Goal: Check status

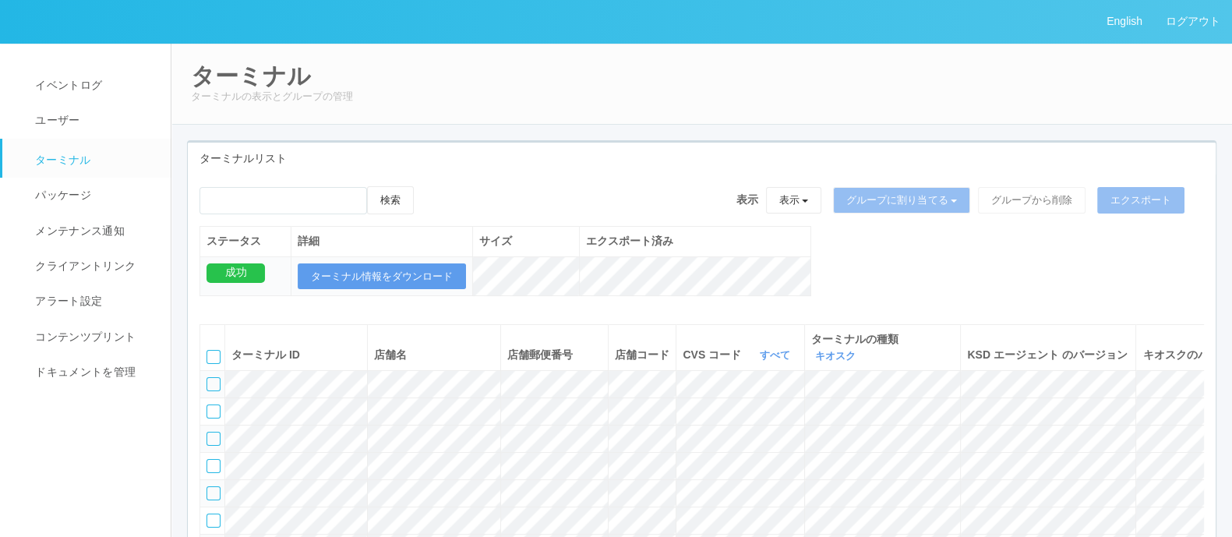
scroll to position [327, 0]
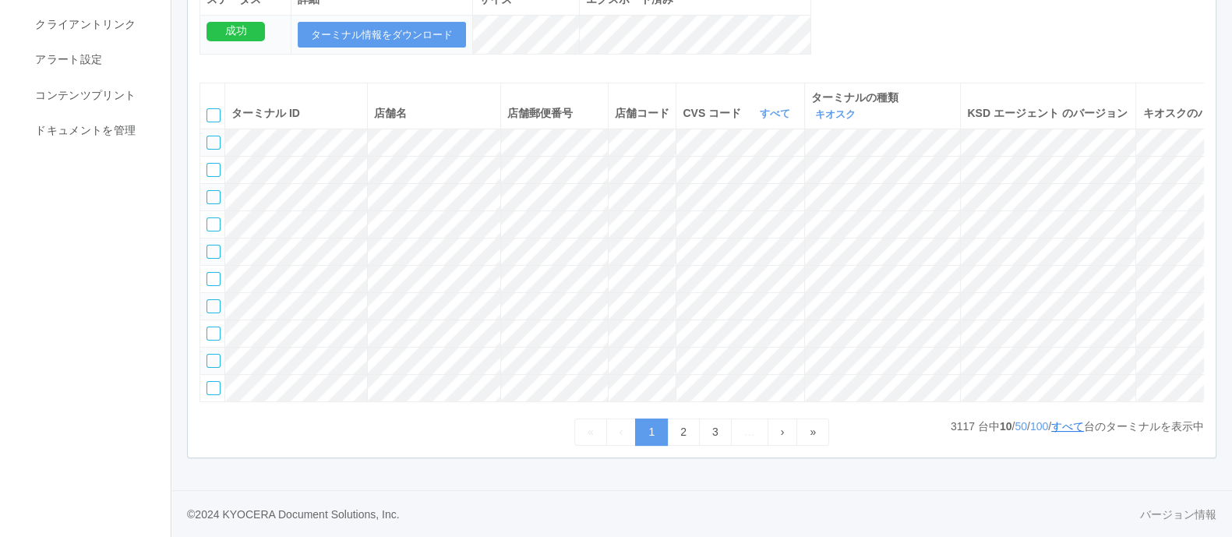
click at [1068, 427] on link "すべて" at bounding box center [1068, 426] width 33 height 12
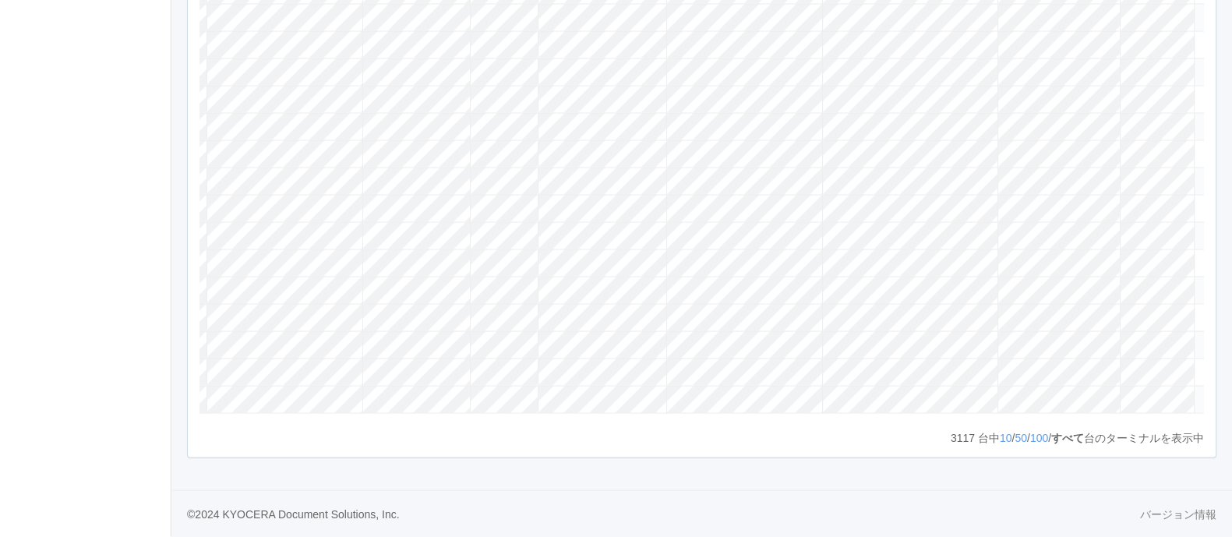
scroll to position [0, 188]
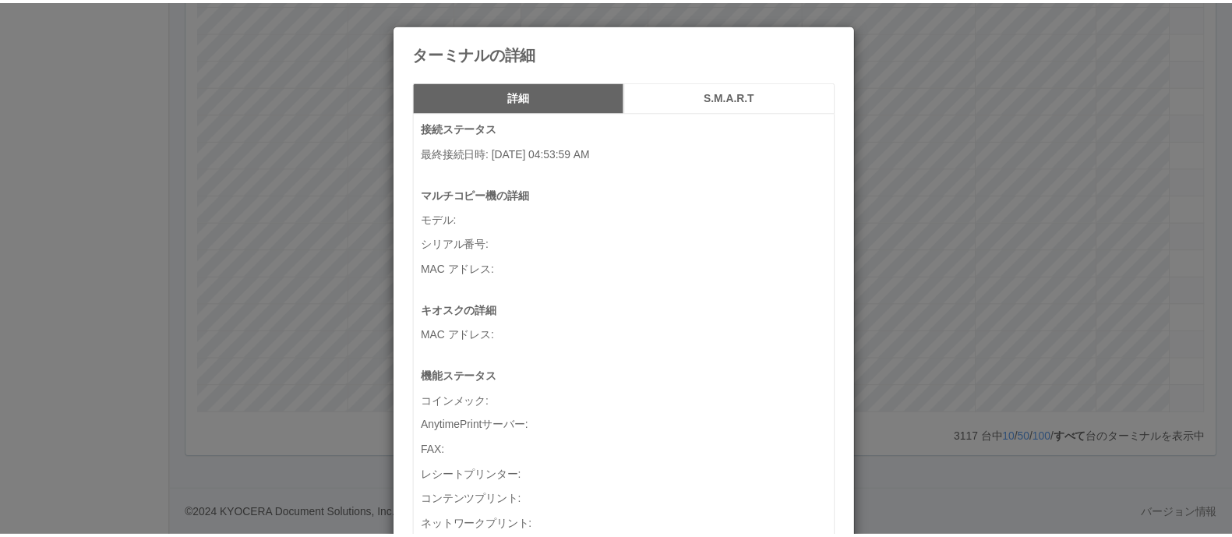
scroll to position [0, 173]
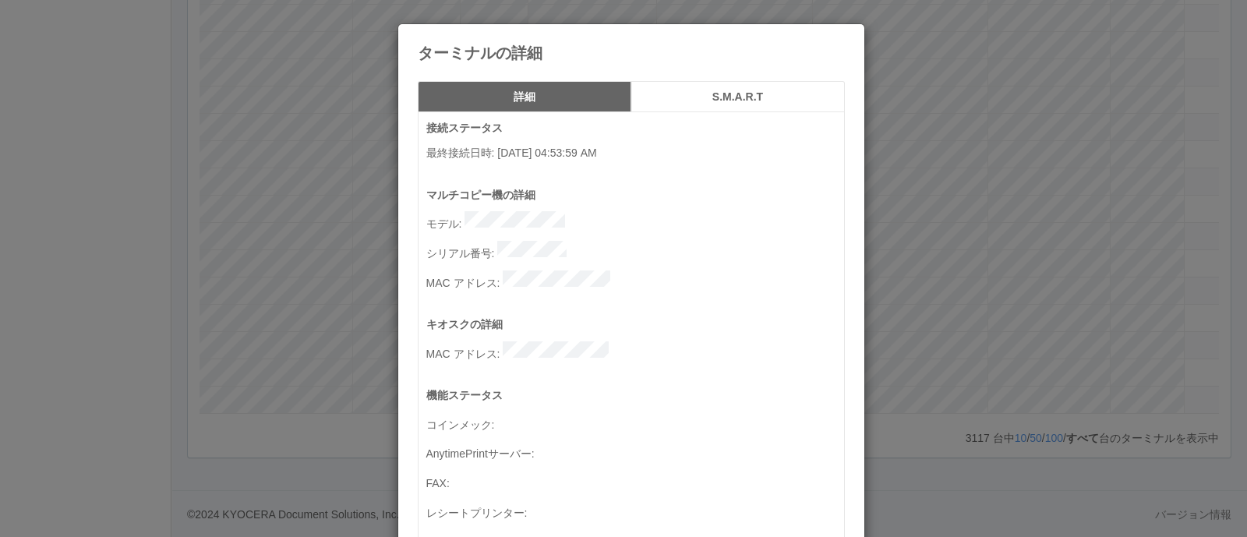
click at [973, 299] on div "ターミナルの詳細 詳細 S.M.A.R.T 接続ステータス 最終接続日時 : [DATE] 04:53:59 AM マルチコピー機の詳細 モデル : シリアル…" at bounding box center [623, 268] width 1247 height 537
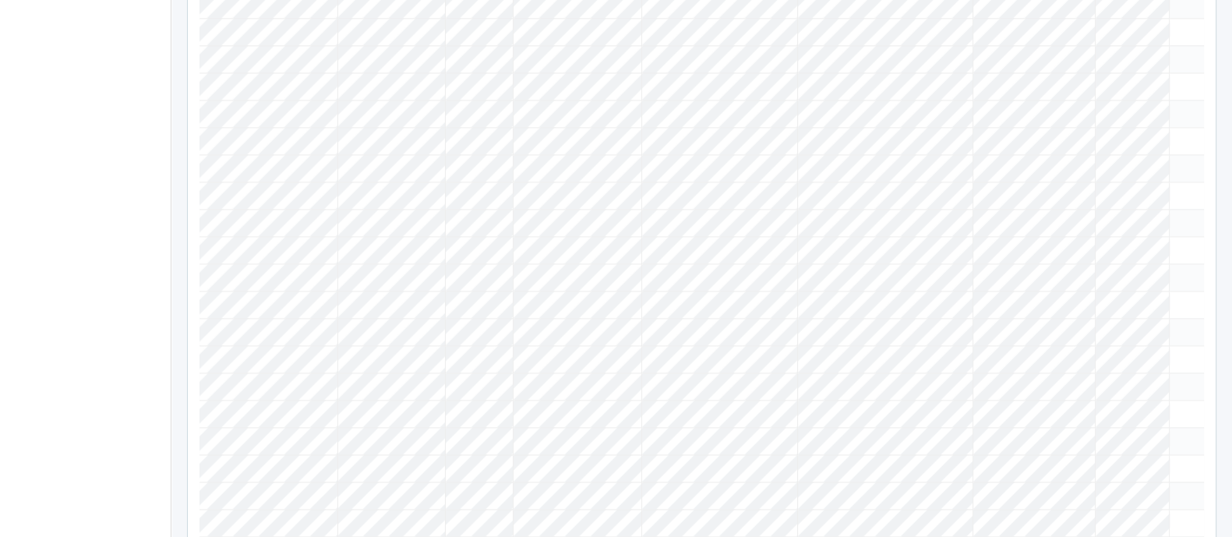
scroll to position [0, 0]
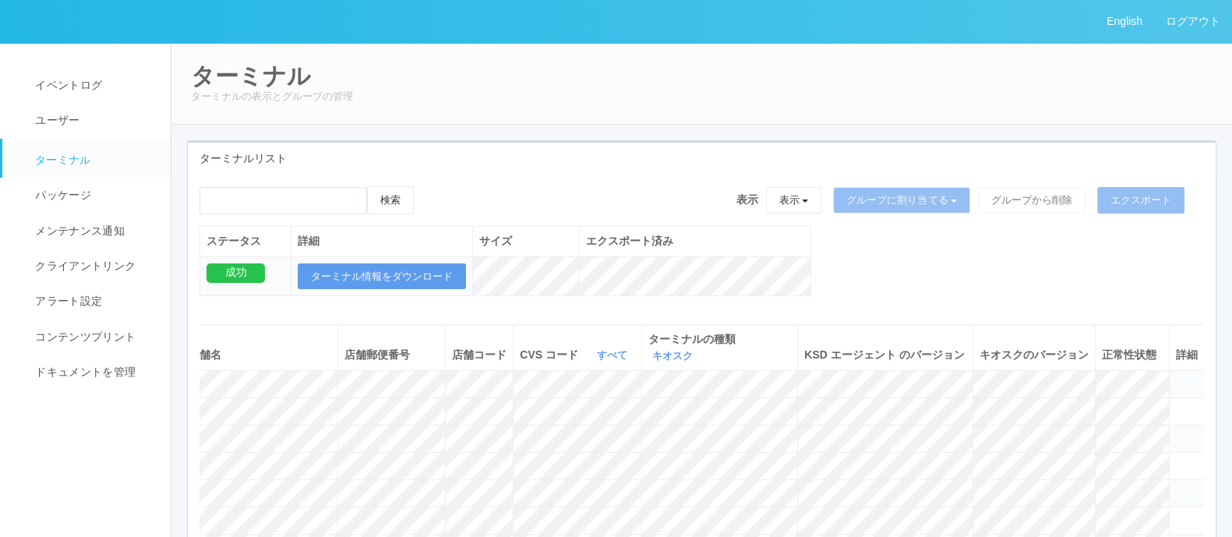
click at [1089, 356] on icon at bounding box center [1089, 354] width 0 height 12
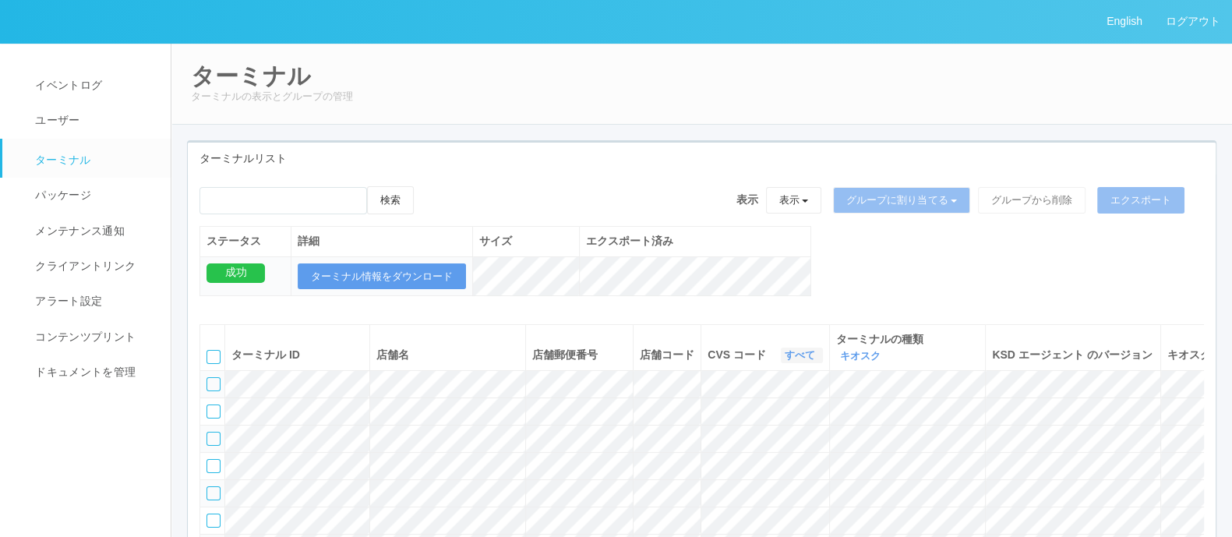
click at [792, 356] on link "すべて" at bounding box center [802, 355] width 34 height 12
click at [769, 409] on link "300021" at bounding box center [760, 411] width 123 height 21
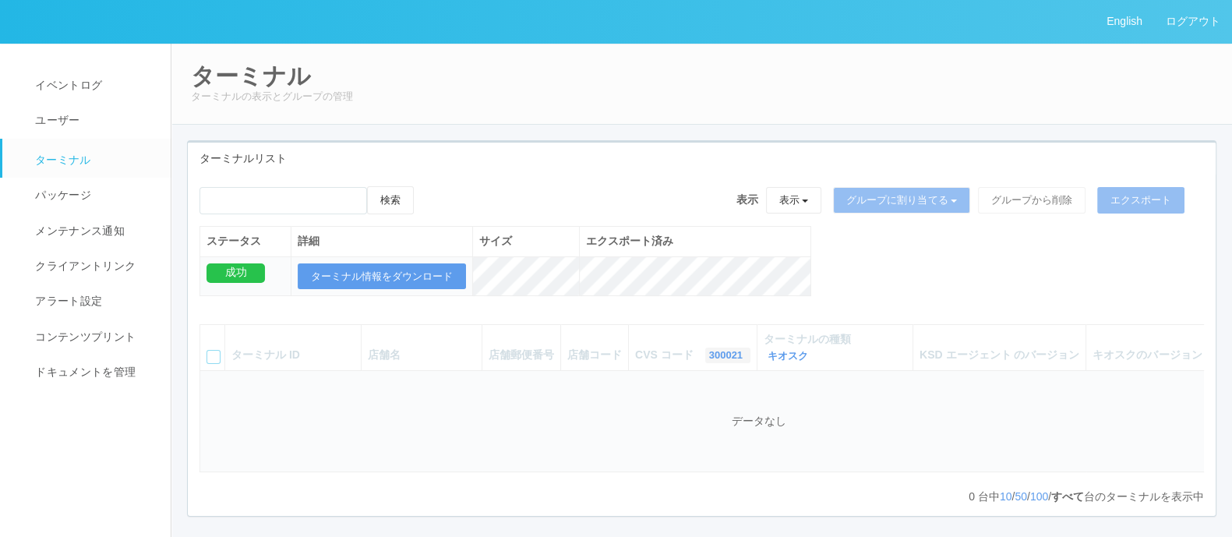
click at [709, 349] on link "300021" at bounding box center [727, 355] width 37 height 12
click at [65, 198] on span "パッケージ" at bounding box center [61, 195] width 60 height 12
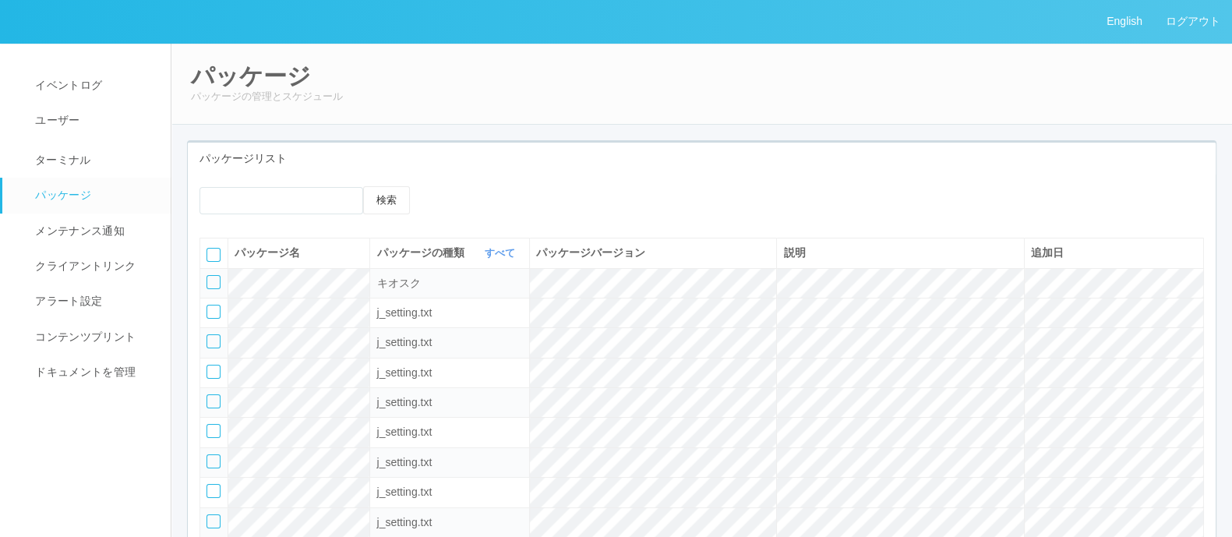
click at [122, 190] on link "パッケージ" at bounding box center [93, 195] width 182 height 35
click at [127, 168] on link "ターミナル" at bounding box center [93, 158] width 182 height 39
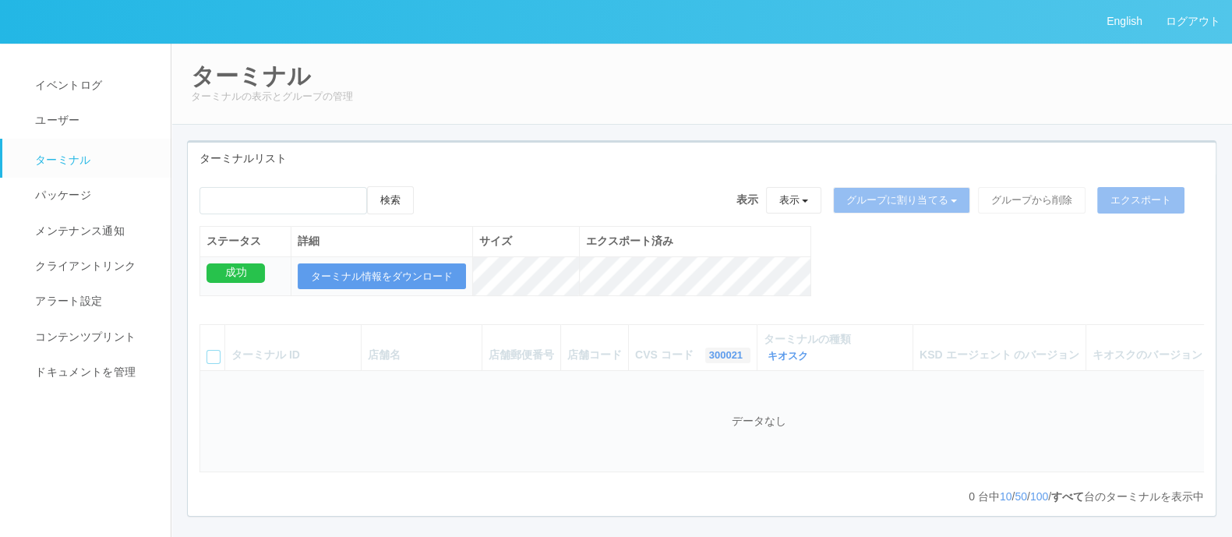
click at [709, 359] on link "300021" at bounding box center [727, 355] width 37 height 12
click at [779, 304] on div "ステータス 詳細 サイズ エクスポート済み 成功 ターミナル情報をダウンロード" at bounding box center [506, 269] width 612 height 87
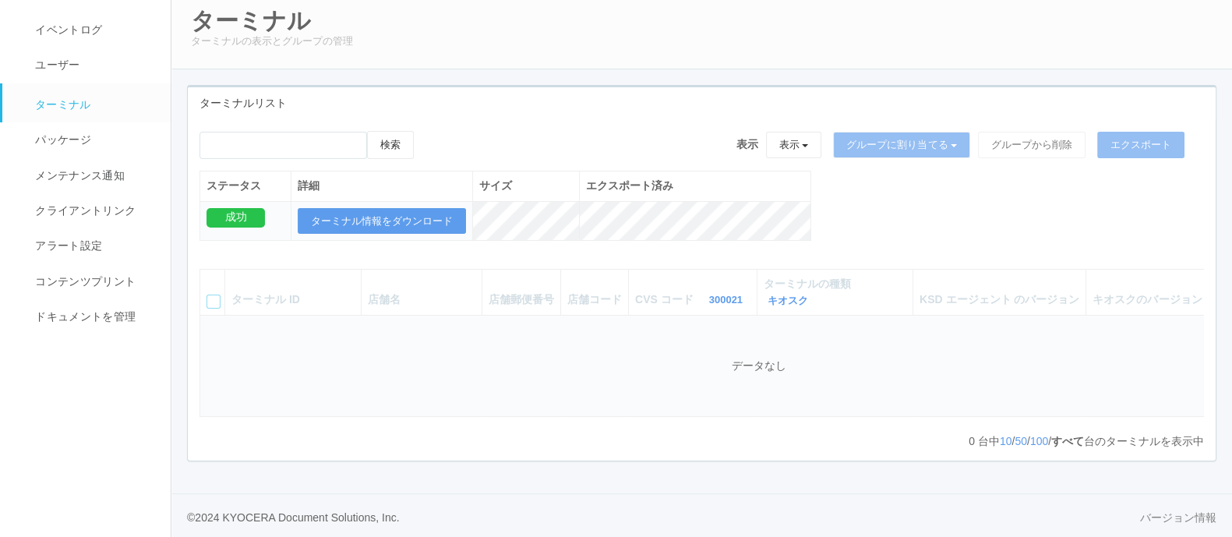
scroll to position [71, 0]
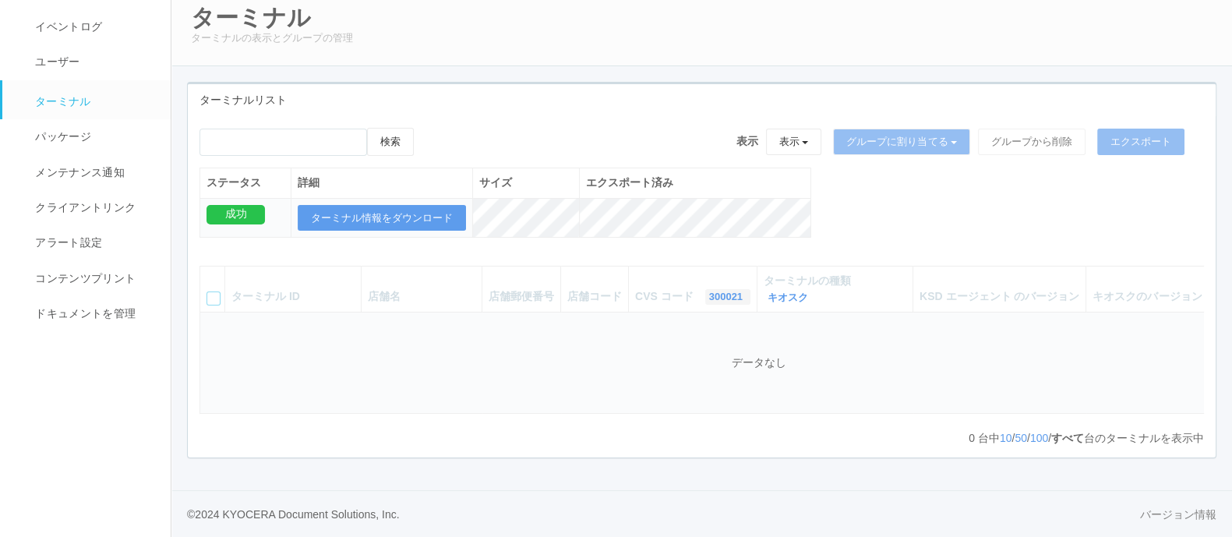
click at [743, 291] on icon "button" at bounding box center [745, 297] width 4 height 12
click at [665, 363] on link "115110" at bounding box center [688, 373] width 123 height 21
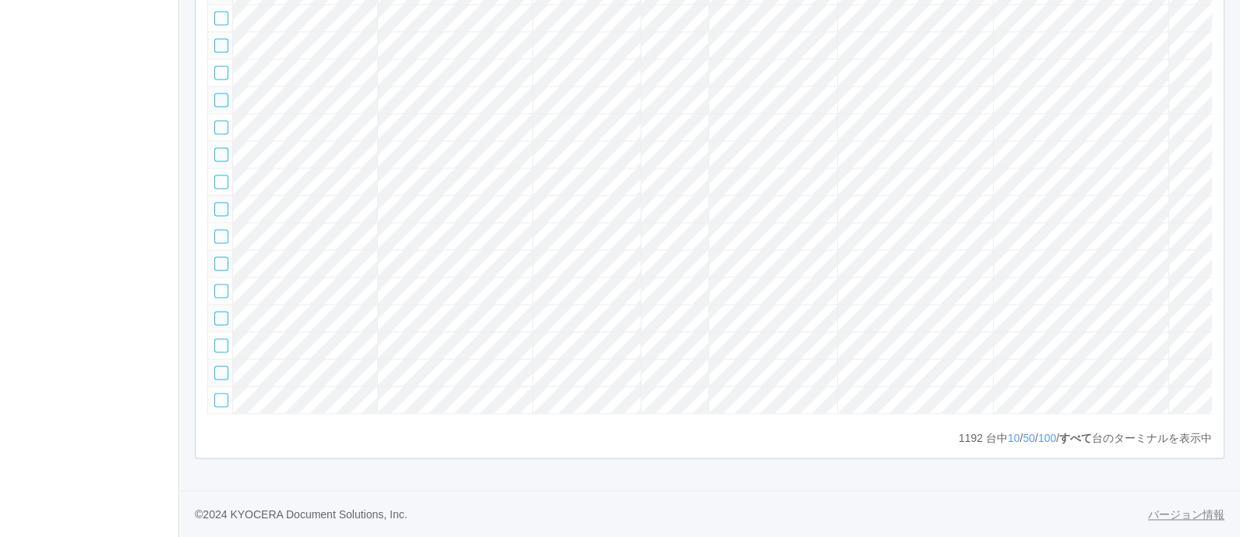
scroll to position [0, 188]
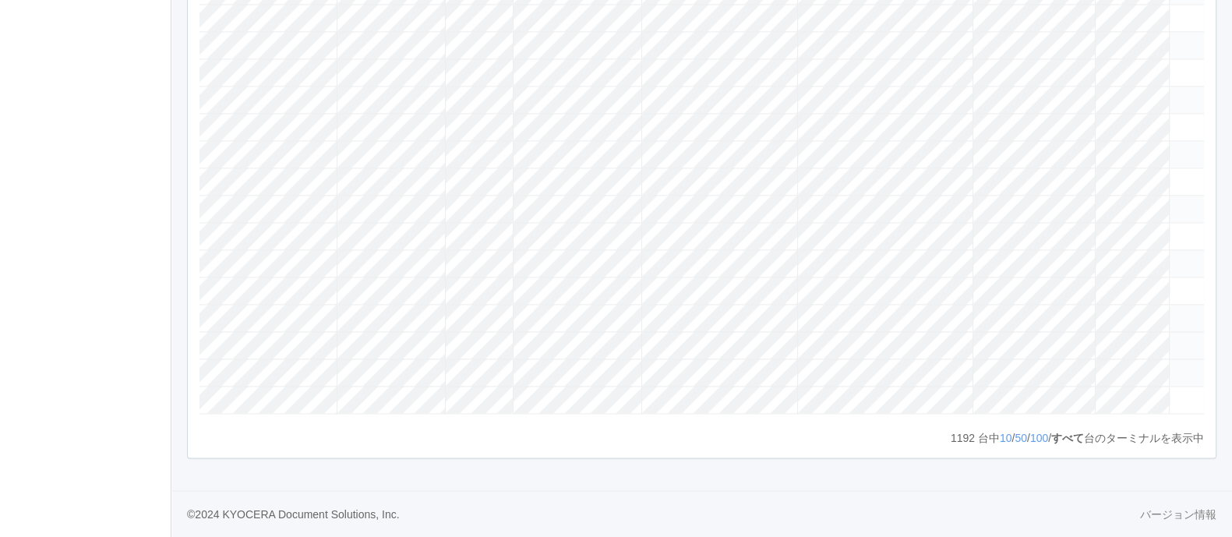
click at [1176, 338] on icon at bounding box center [1176, 338] width 0 height 0
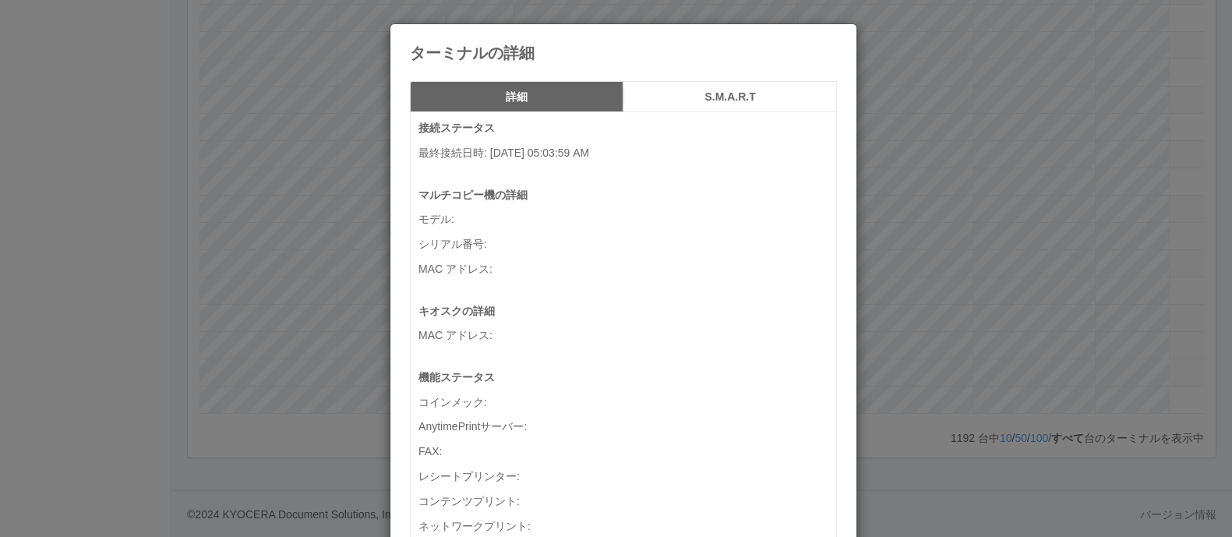
scroll to position [0, 173]
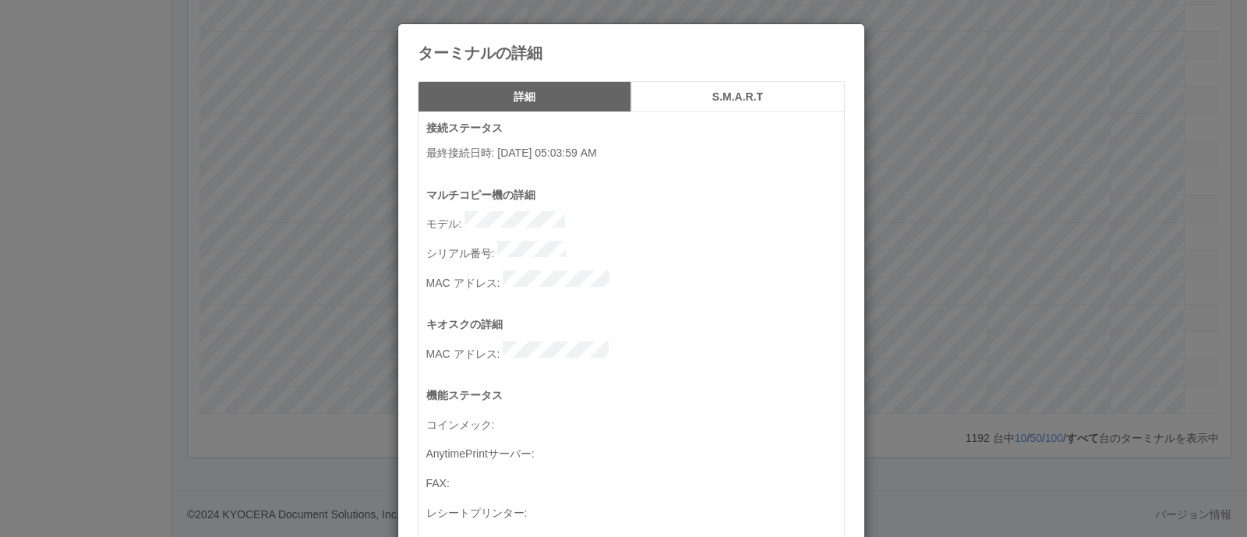
click at [970, 276] on div "ターミナルの詳細 詳細 S.M.A.R.T 接続ステータス 最終接続日時 : [DATE] 05:03:59 AM マルチコピー機の詳細 モデル : シリアル…" at bounding box center [623, 268] width 1247 height 537
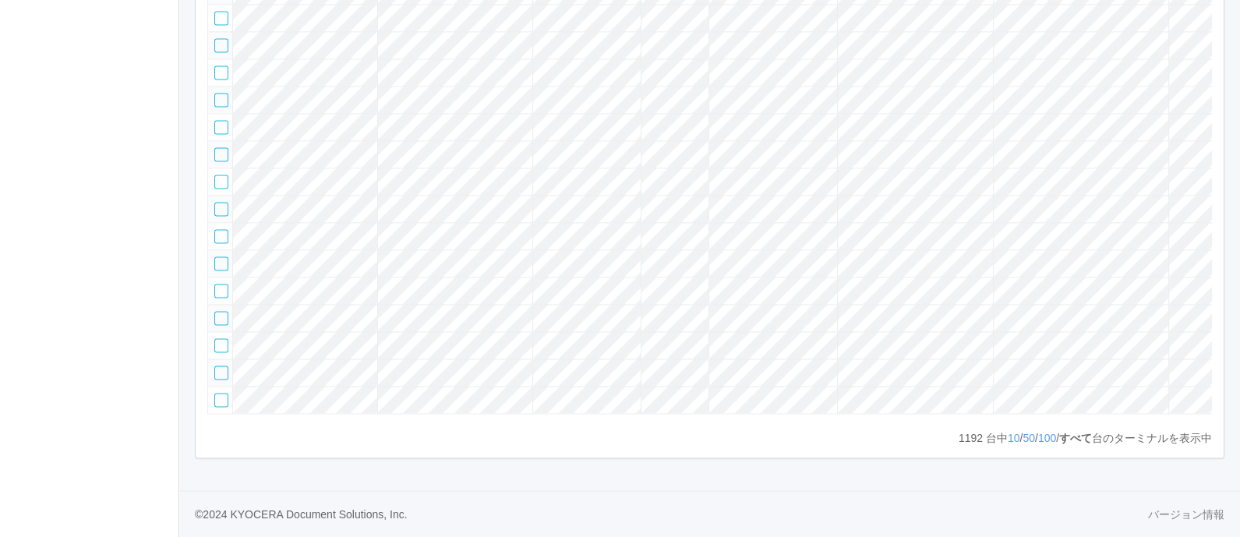
scroll to position [0, 188]
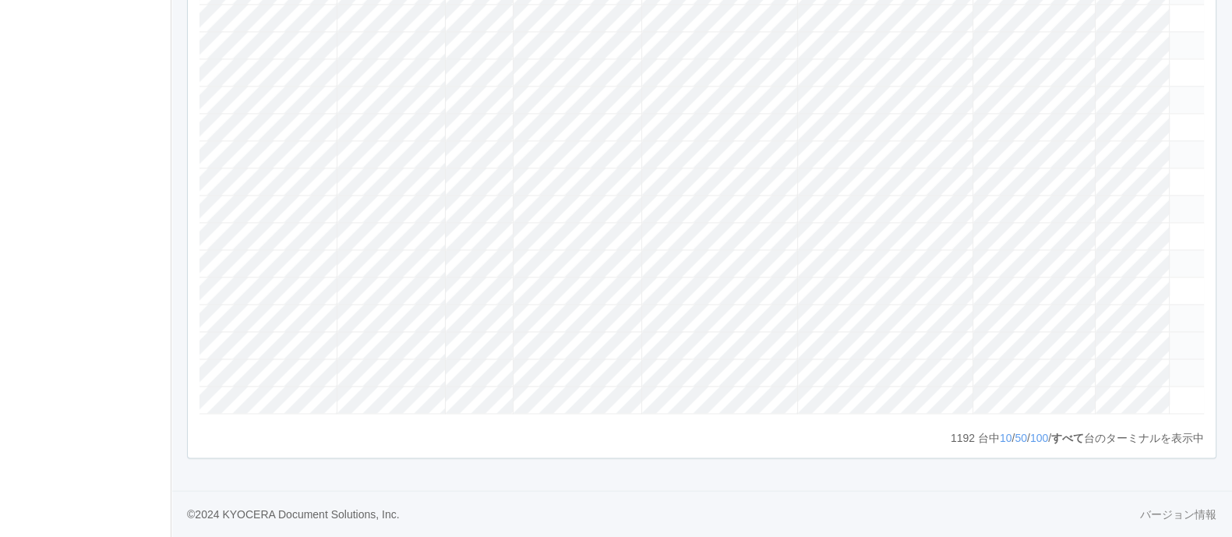
click at [1176, 338] on icon at bounding box center [1176, 338] width 0 height 0
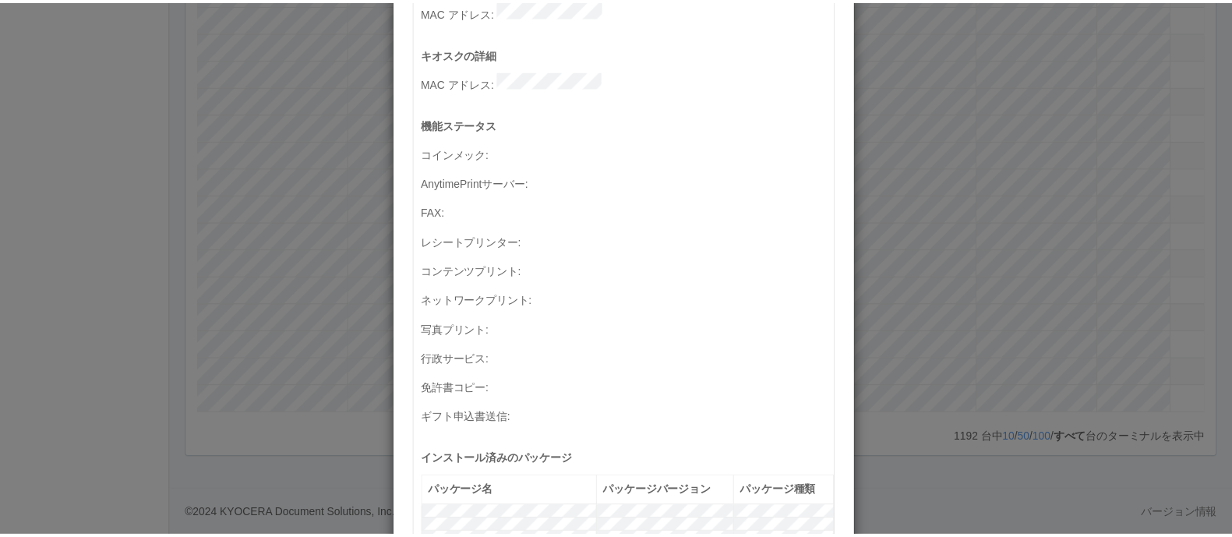
scroll to position [855, 0]
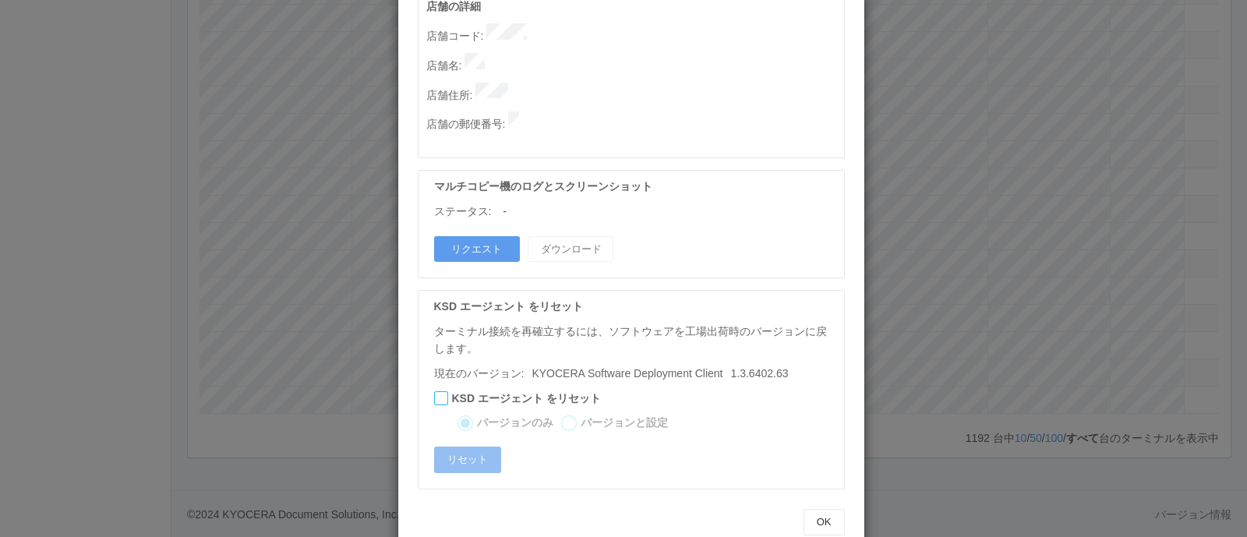
click at [1158, 319] on div "ターミナルの詳細 詳細 S.M.A.R.T 接続ステータス 最終接続日時 : [DATE] 05:03:59 AM マルチコピー機の詳細 モデル : シリアル…" at bounding box center [623, 268] width 1247 height 537
